Goal: Information Seeking & Learning: Learn about a topic

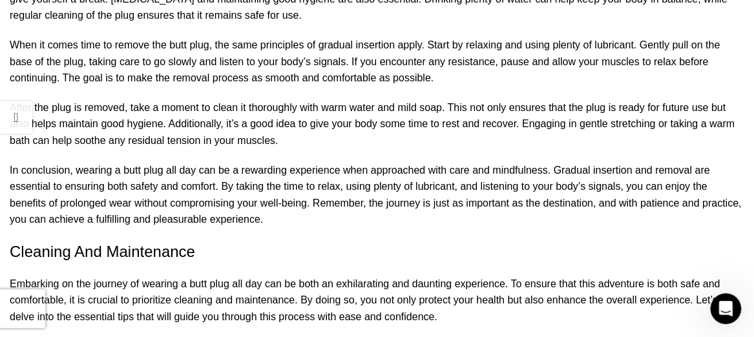
scroll to position [2845, 0]
